Goal: Find specific fact: Find specific fact

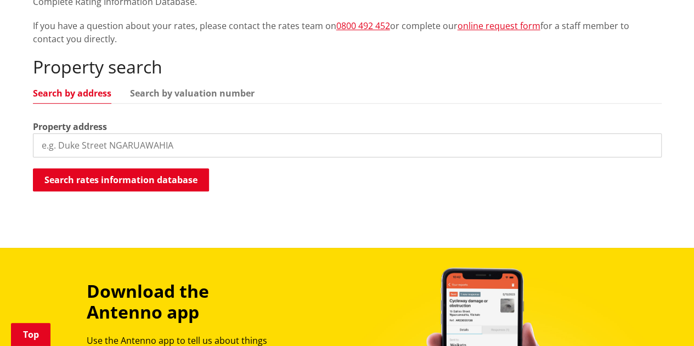
scroll to position [329, 0]
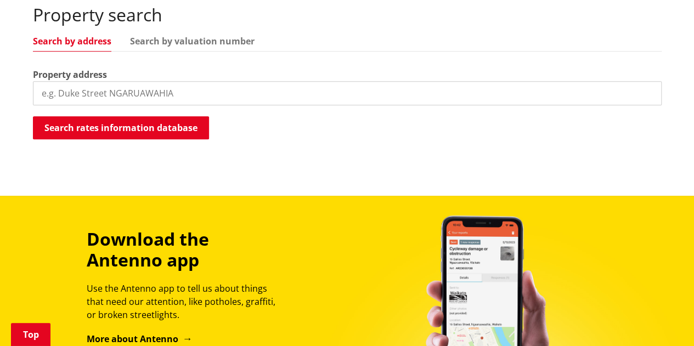
click at [171, 94] on input "search" at bounding box center [347, 93] width 629 height 24
click at [118, 94] on input "85 Sainsbury" at bounding box center [347, 93] width 629 height 24
type input "85 Sainsbury road"
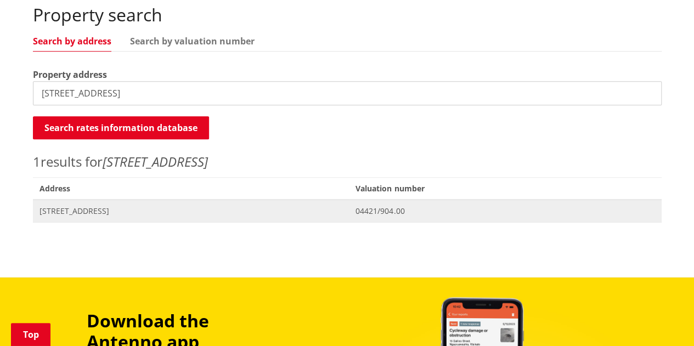
click at [128, 208] on span "[STREET_ADDRESS]" at bounding box center [190, 211] width 303 height 11
